Goal: Entertainment & Leisure: Consume media (video, audio)

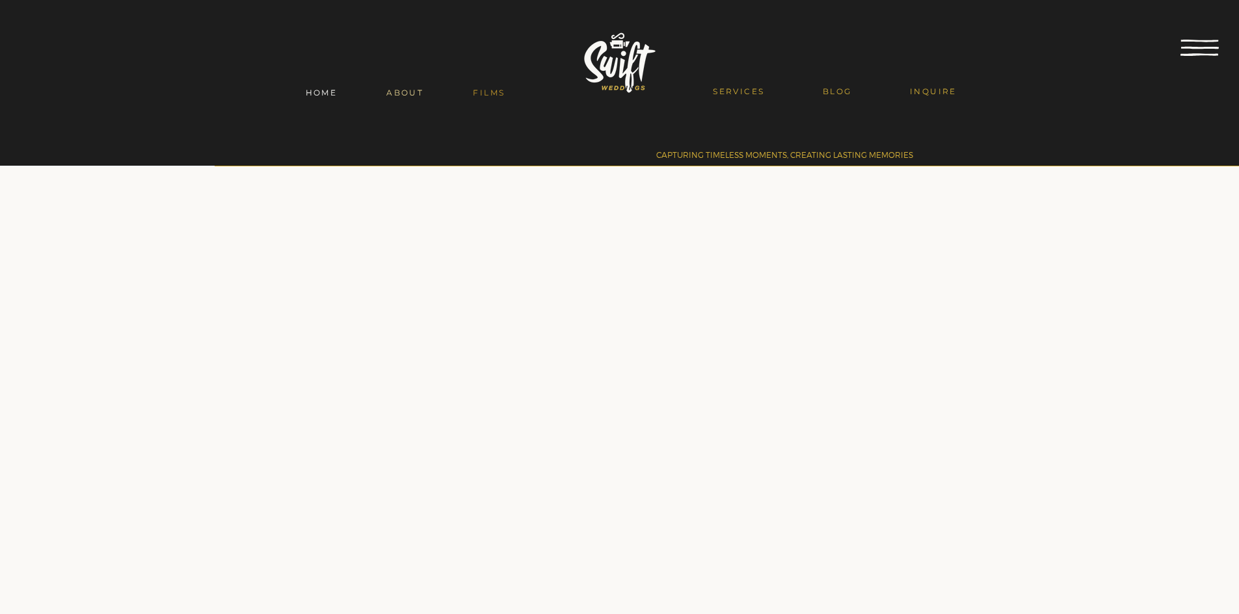
click at [417, 89] on span "ABOUT" at bounding box center [404, 93] width 37 height 10
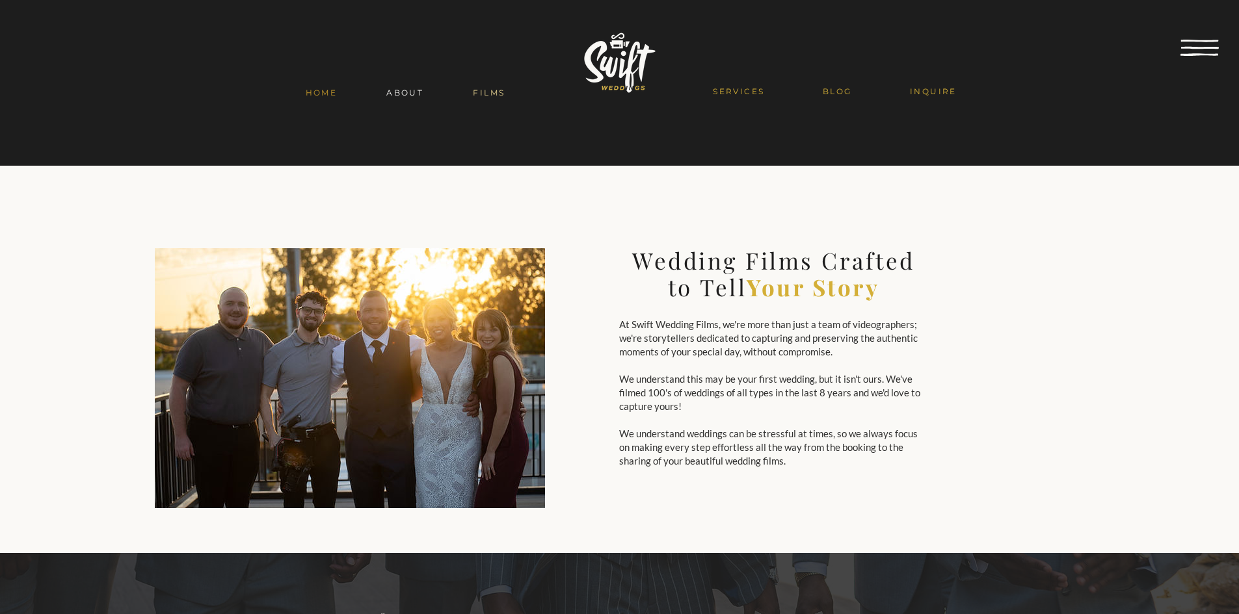
click at [493, 88] on span "FILMS" at bounding box center [489, 93] width 32 height 10
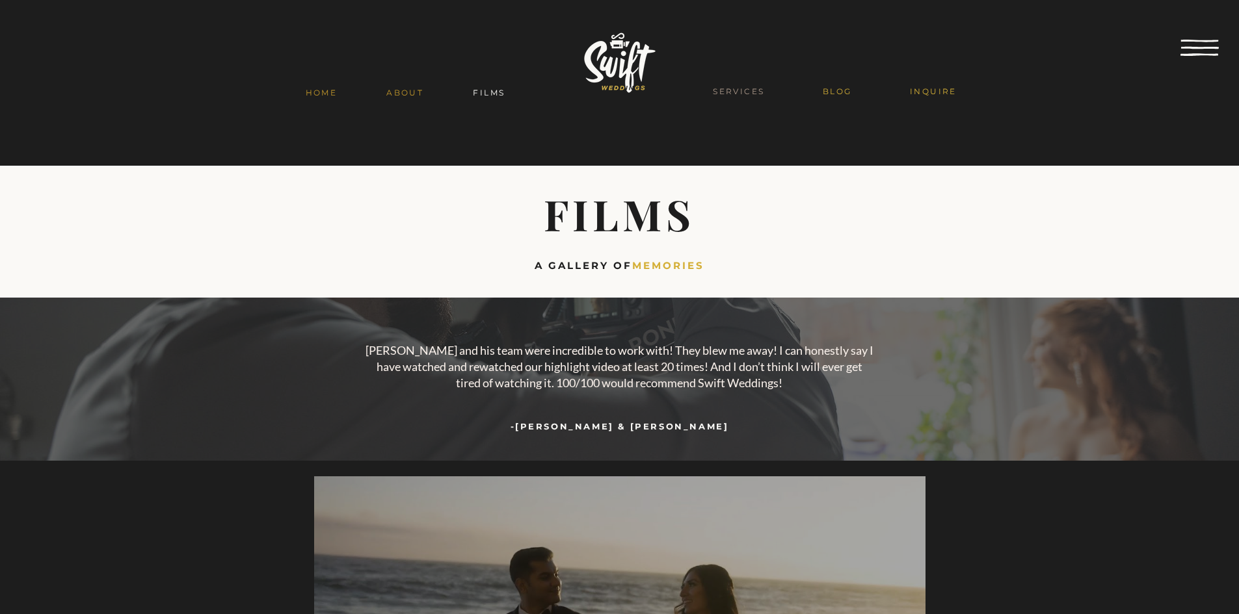
click at [763, 88] on span "SERVICES" at bounding box center [738, 91] width 51 height 10
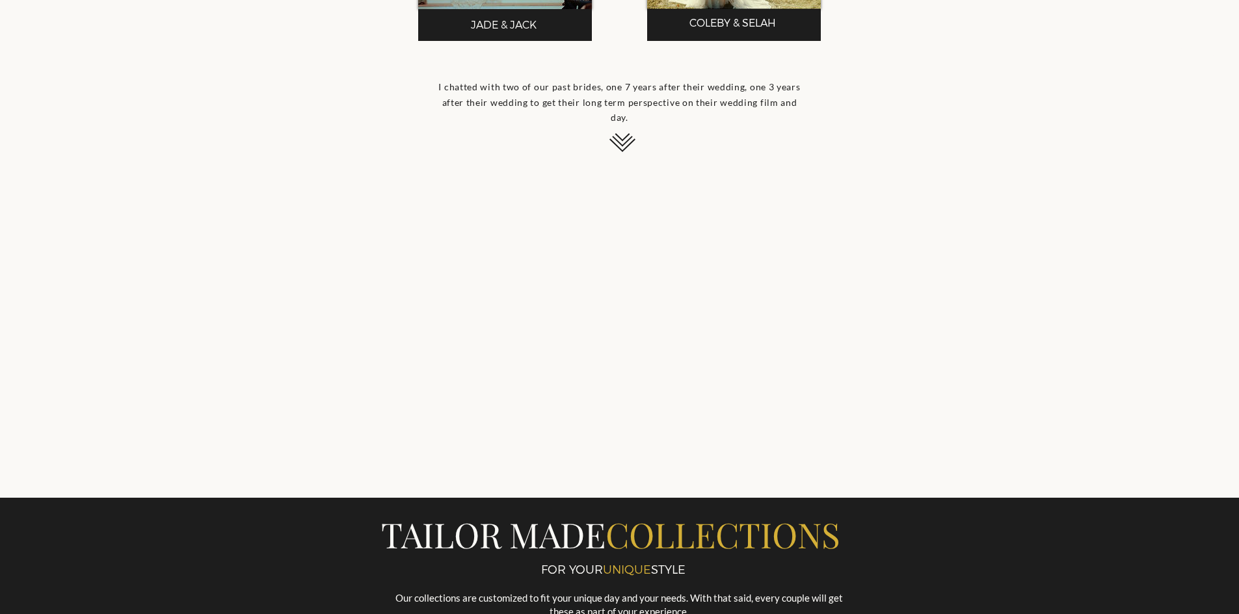
scroll to position [1040, 0]
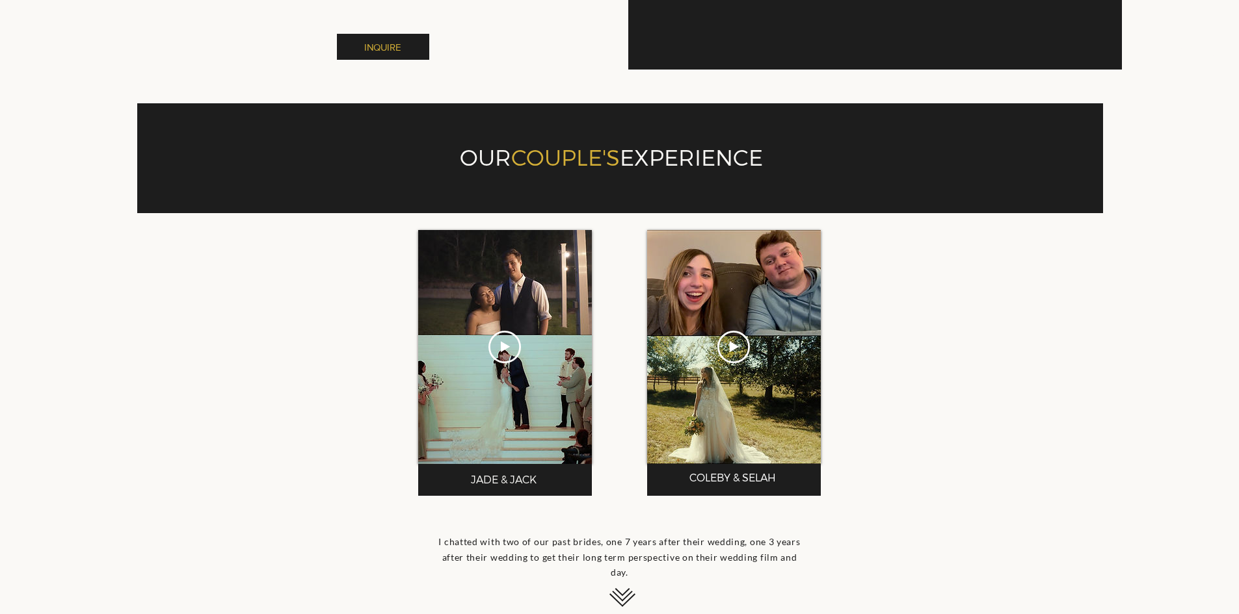
click at [510, 363] on icon "Play video" at bounding box center [504, 347] width 33 height 33
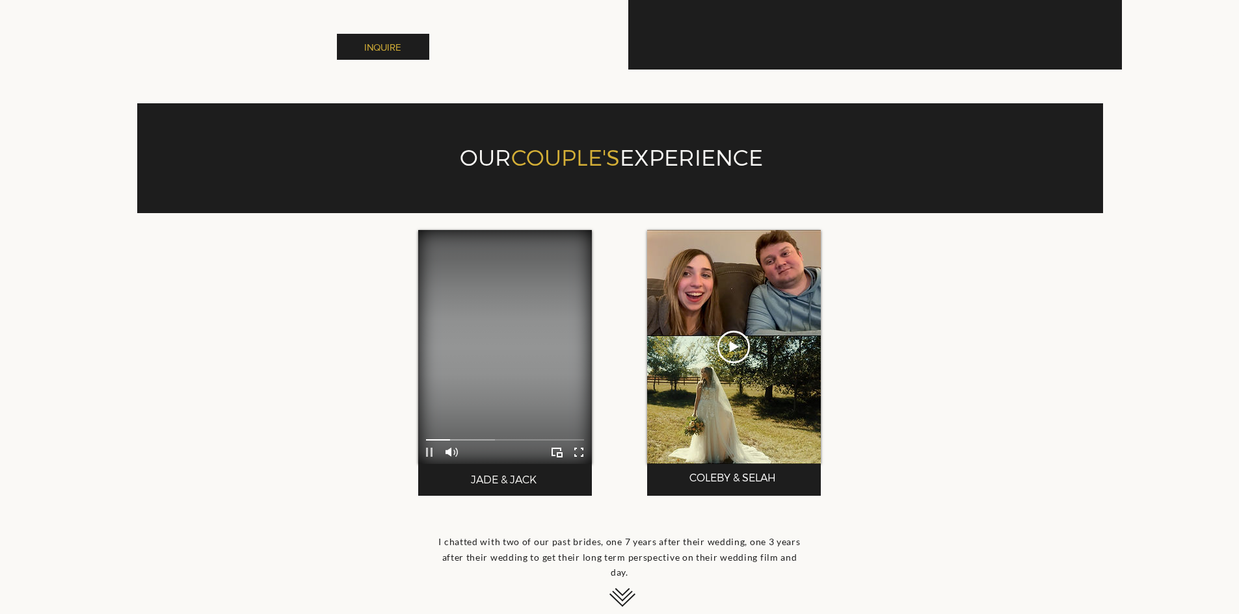
click at [429, 461] on icon "Pause" at bounding box center [429, 452] width 17 height 17
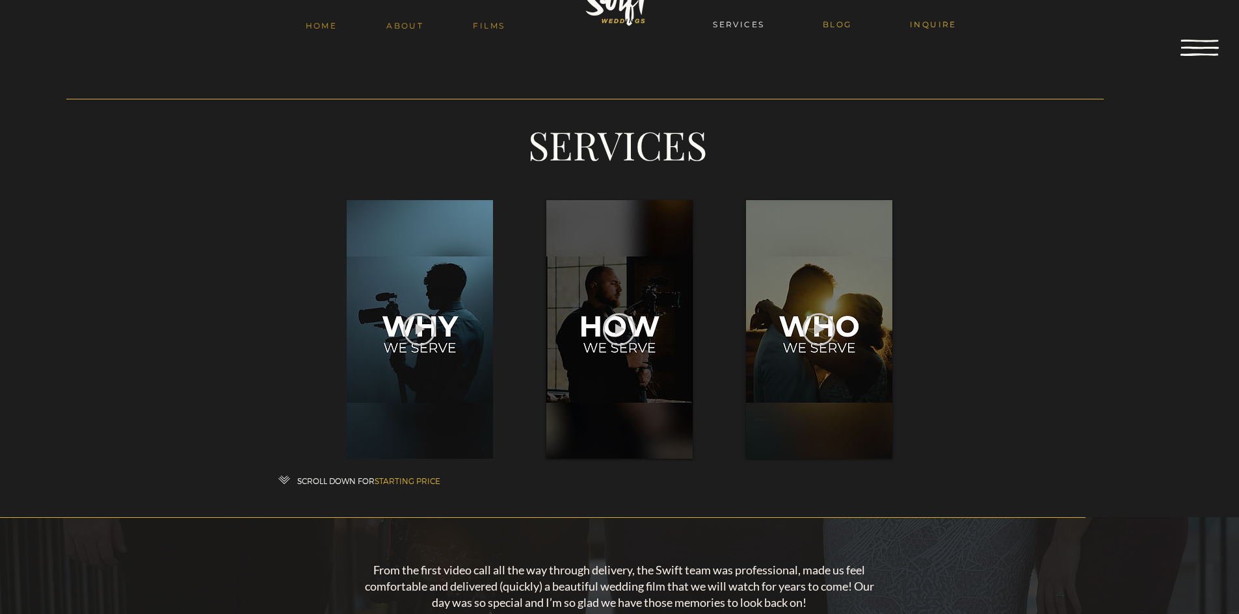
scroll to position [0, 0]
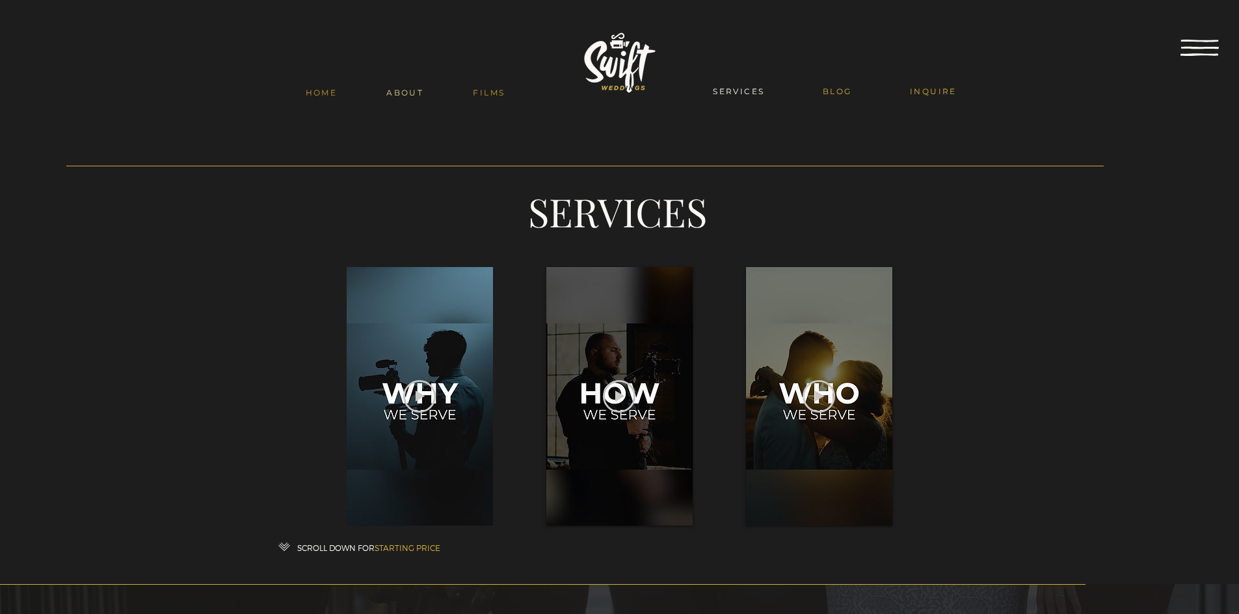
click at [491, 89] on span "FILMS" at bounding box center [489, 93] width 32 height 10
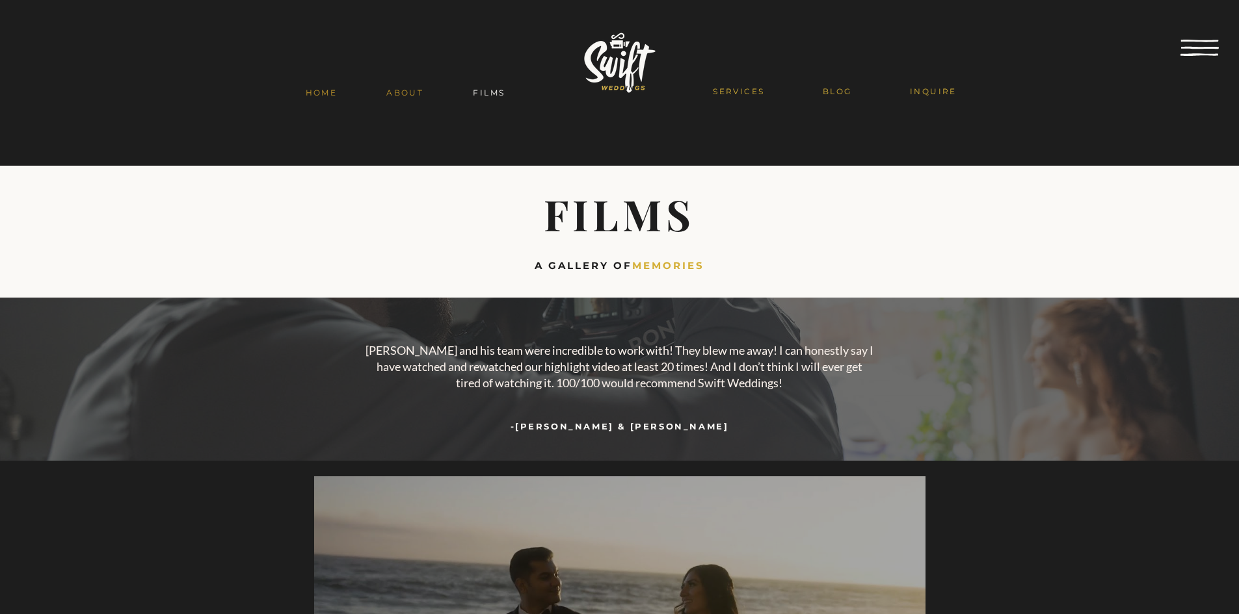
scroll to position [520, 0]
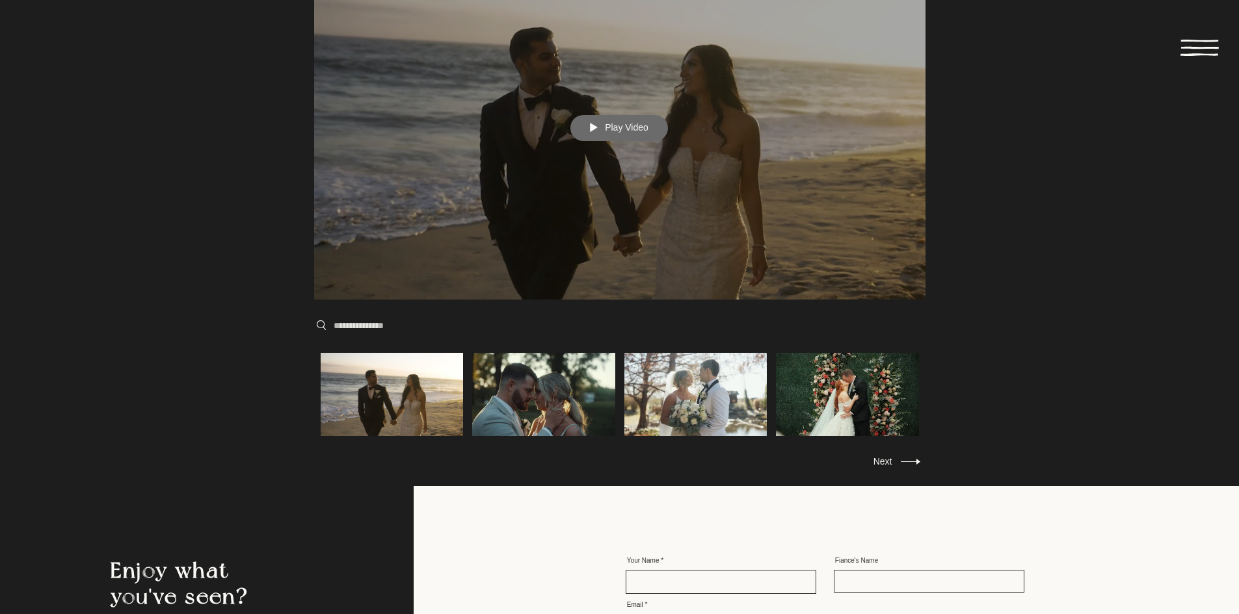
click at [603, 136] on button "Play Video" at bounding box center [619, 128] width 98 height 26
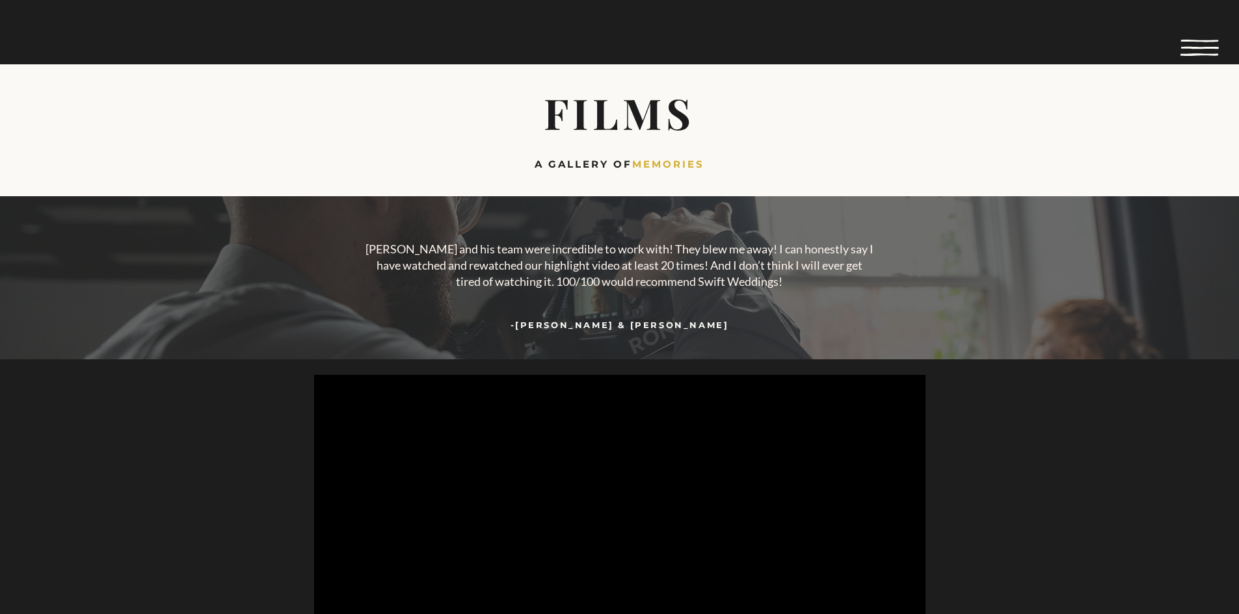
scroll to position [0, 0]
